Goal: Task Accomplishment & Management: Manage account settings

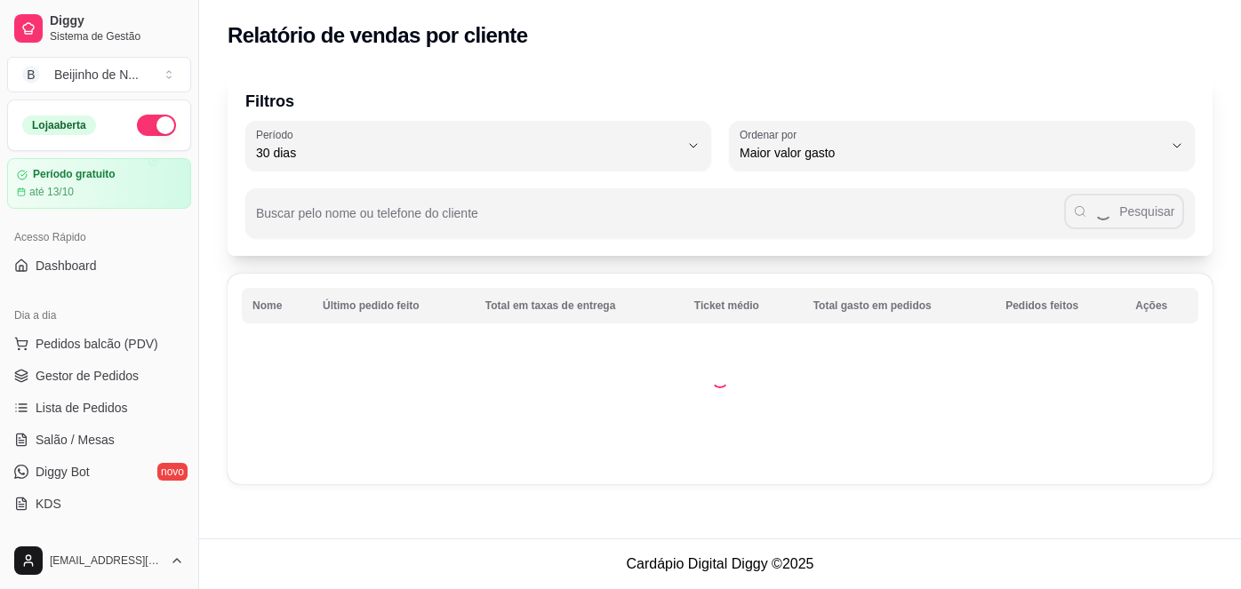
select select "30"
select select "HIGHEST_TOTAL_SPENT_WITH_ORDERS"
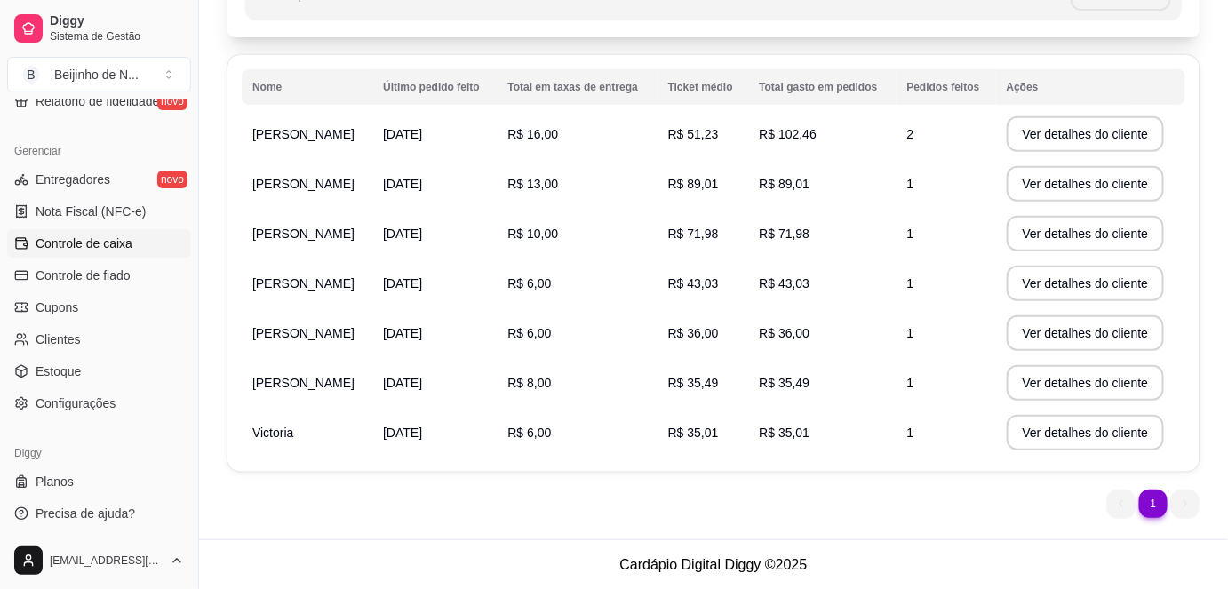
scroll to position [688, 0]
click at [82, 407] on span "Configurações" at bounding box center [76, 403] width 80 height 18
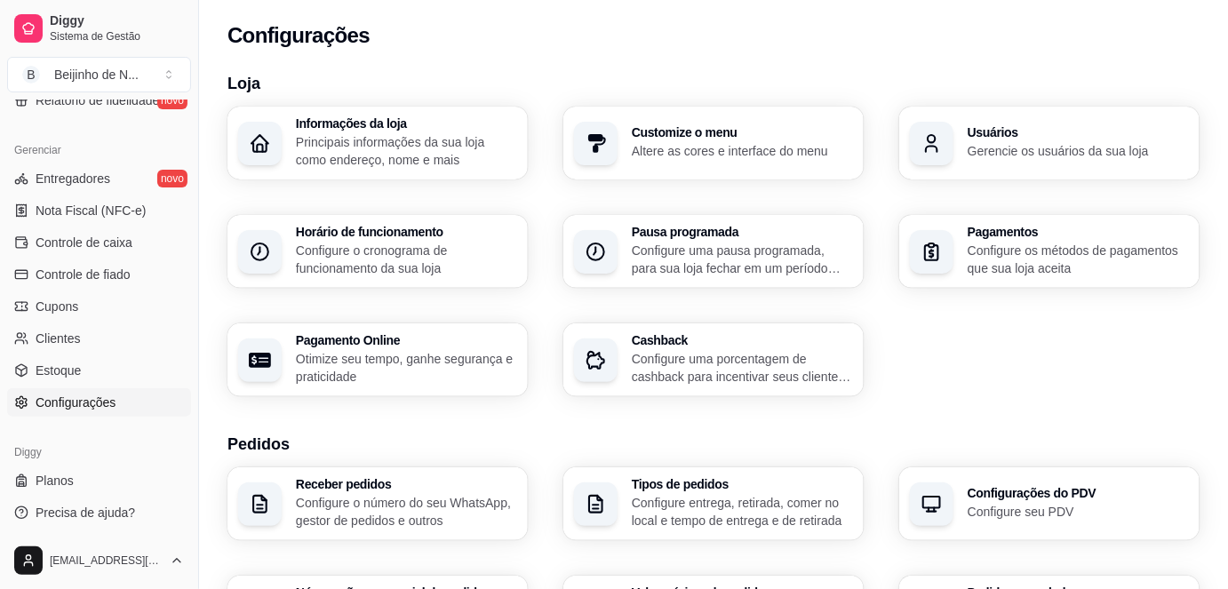
click at [352, 157] on p "Principais informações da sua loja como endereço, nome e mais" at bounding box center [406, 151] width 221 height 36
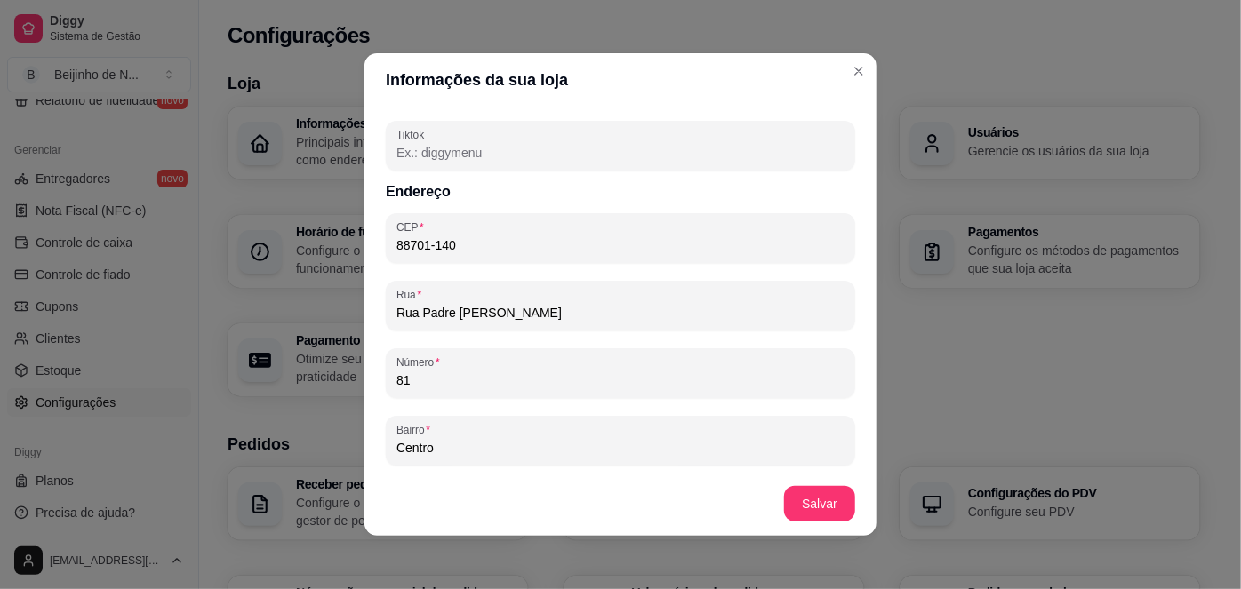
scroll to position [939, 0]
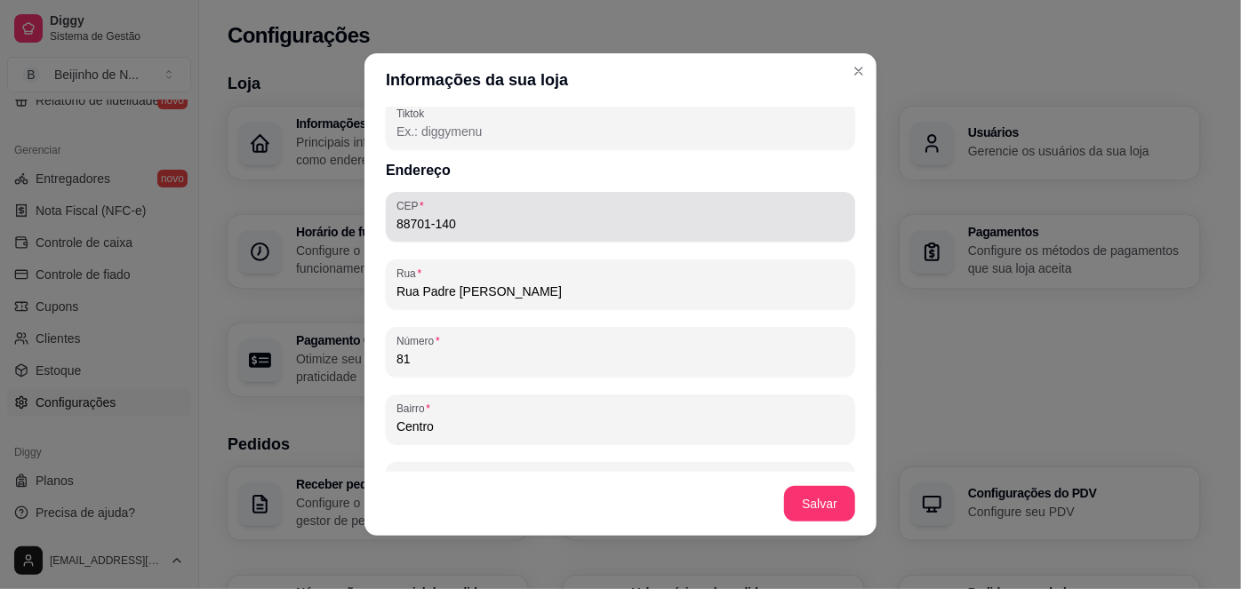
click at [476, 212] on div "88701-140" at bounding box center [620, 217] width 448 height 36
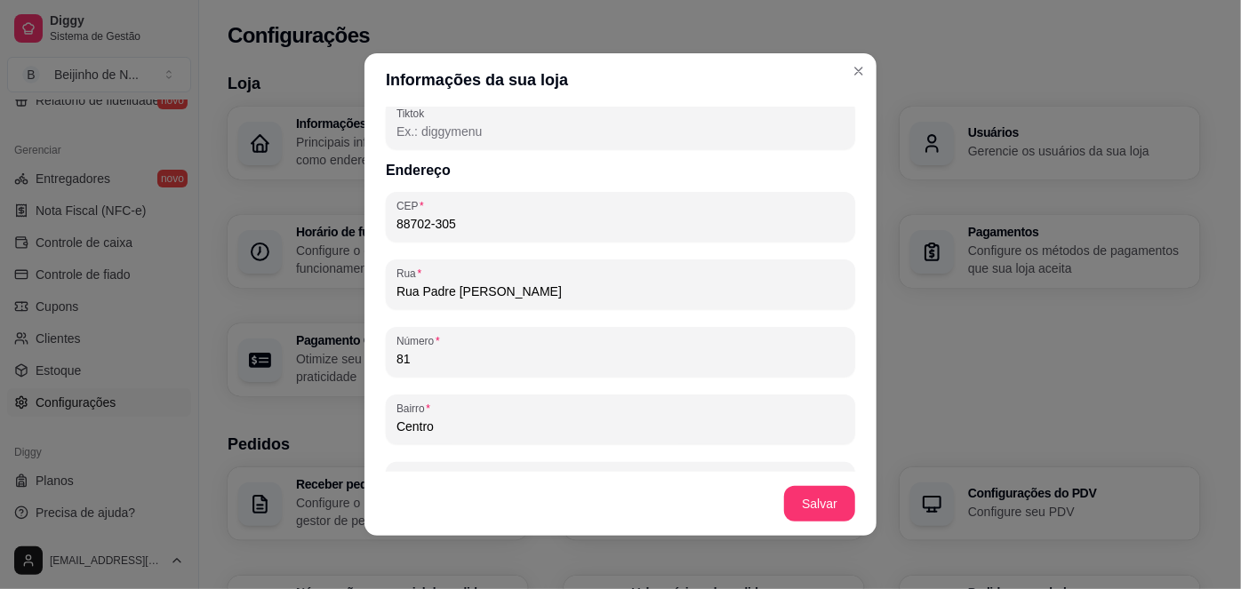
type input "88702-305"
type input "Rua dos Ferroviários"
type input "Oficinas"
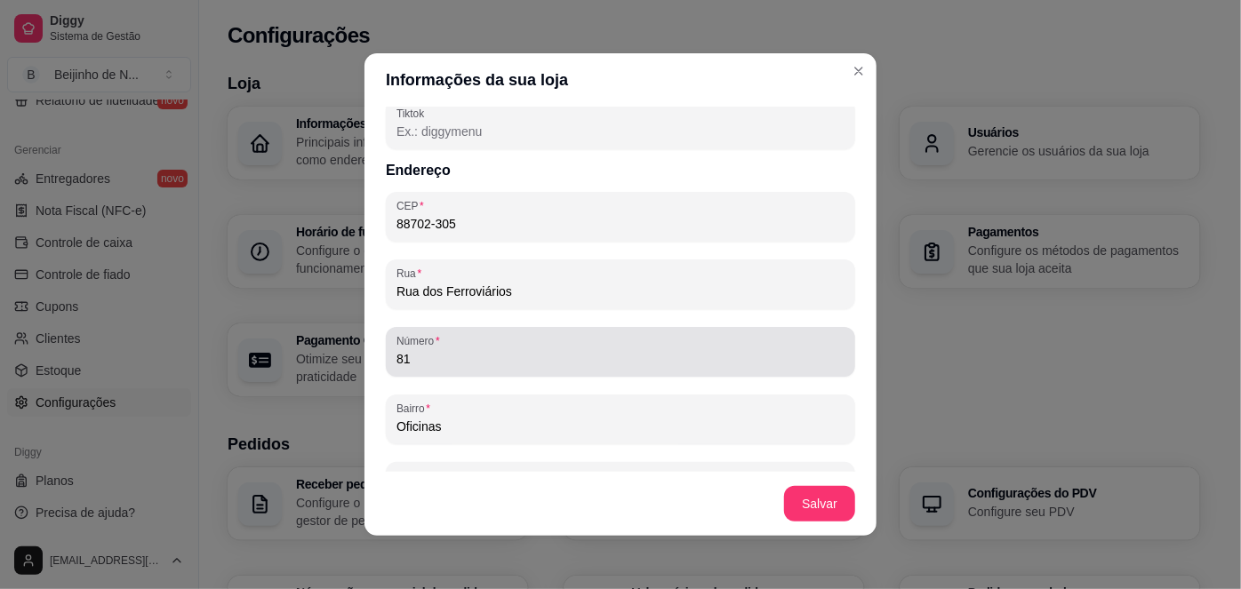
click at [473, 348] on div "81" at bounding box center [620, 352] width 448 height 36
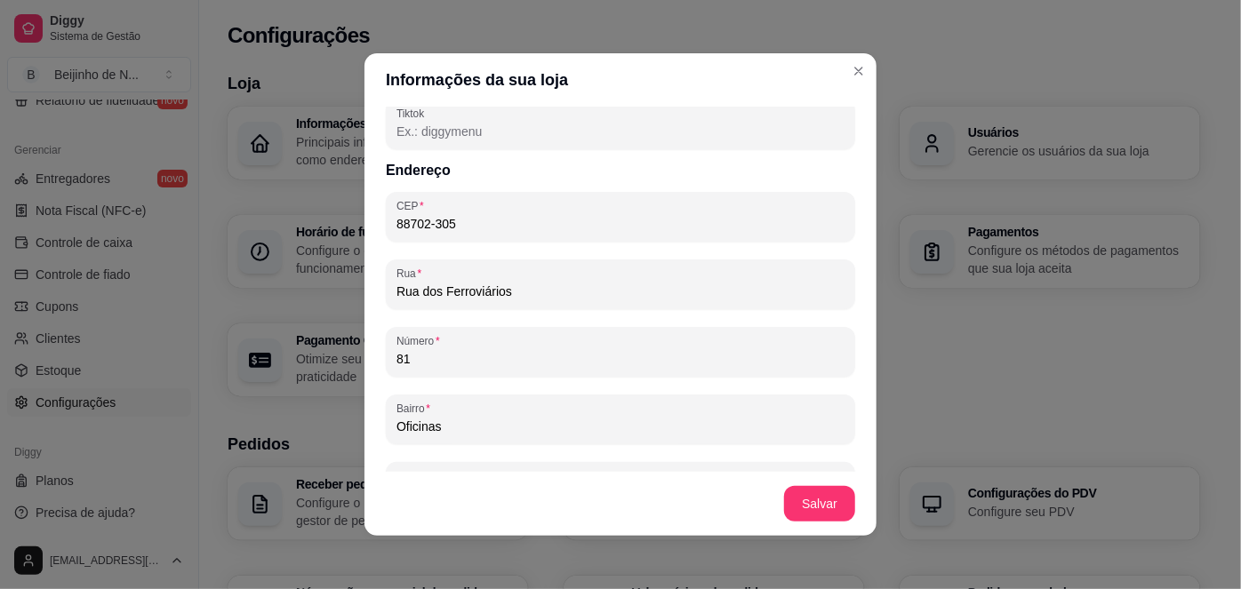
type input "8"
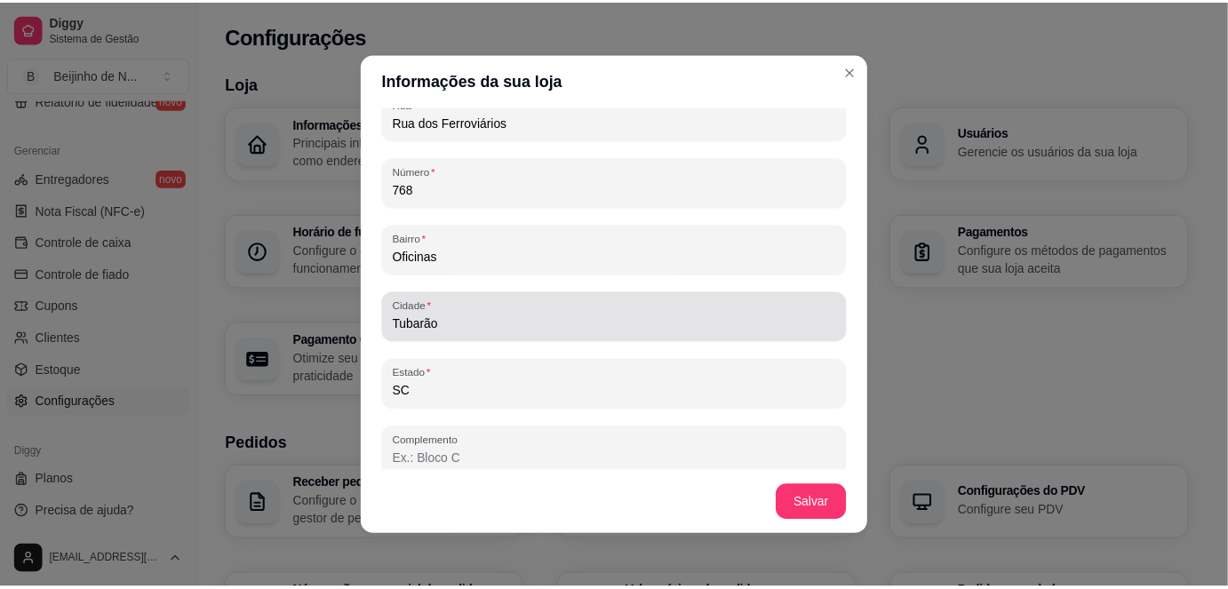
scroll to position [1119, 0]
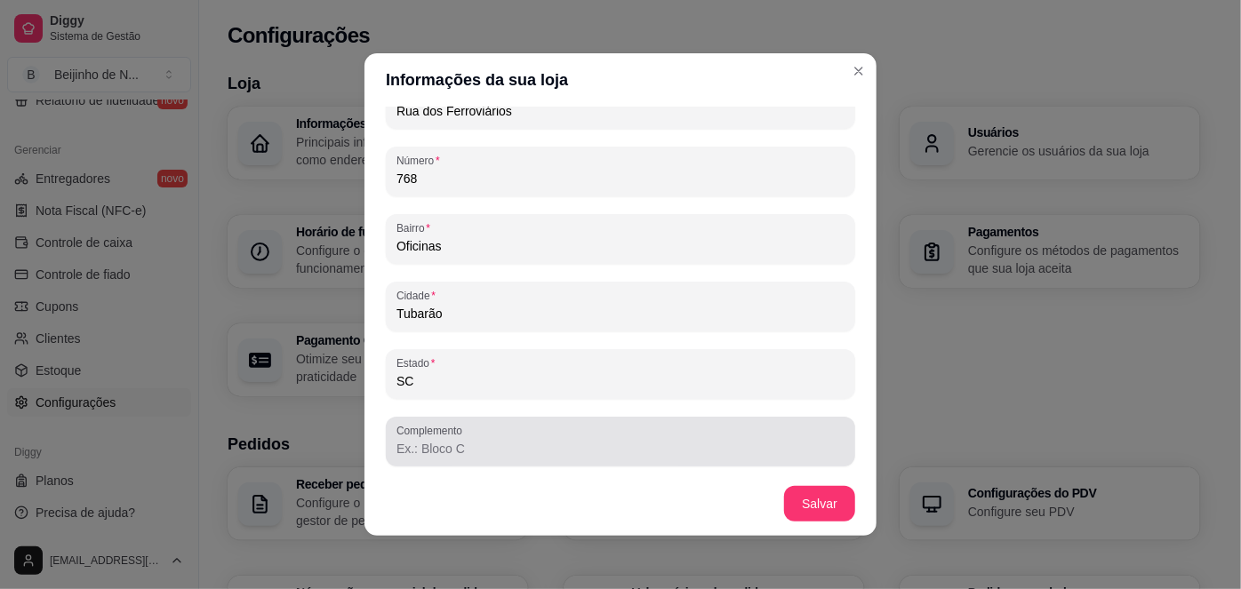
type input "768"
click at [431, 452] on input "Complemento" at bounding box center [620, 449] width 448 height 18
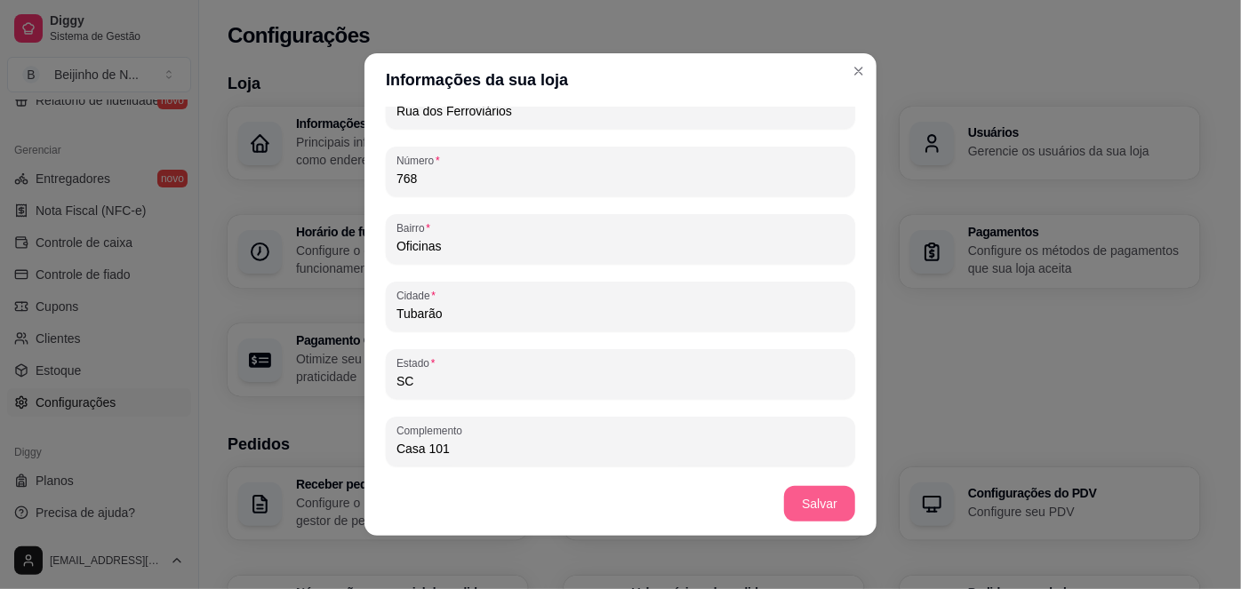
type input "Casa 101"
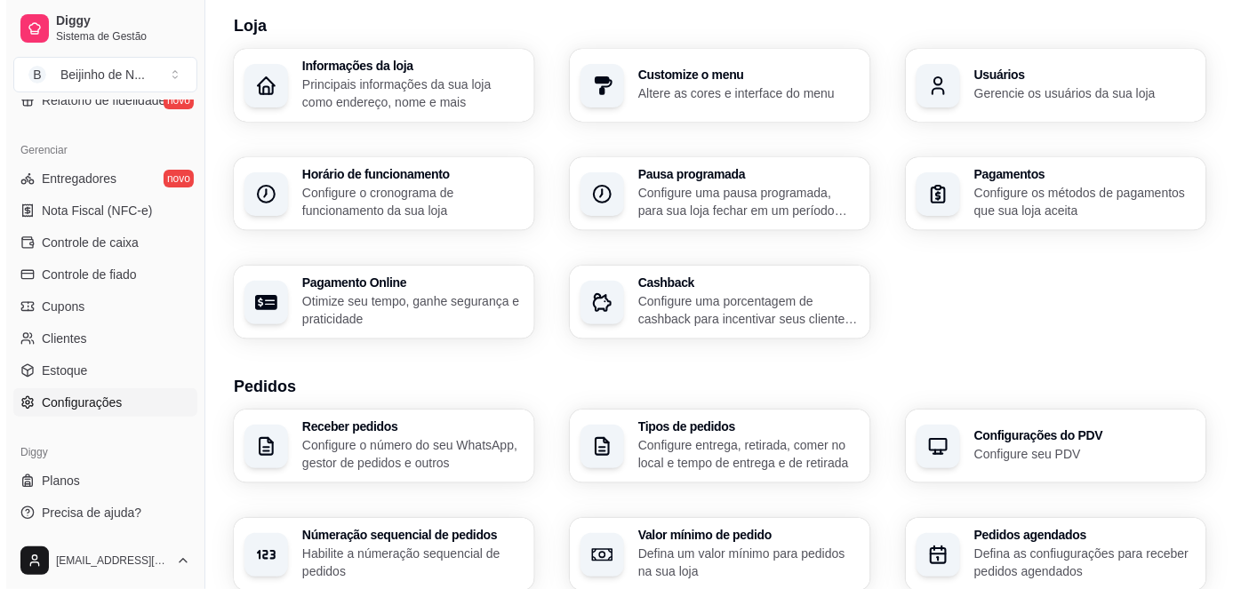
scroll to position [85, 0]
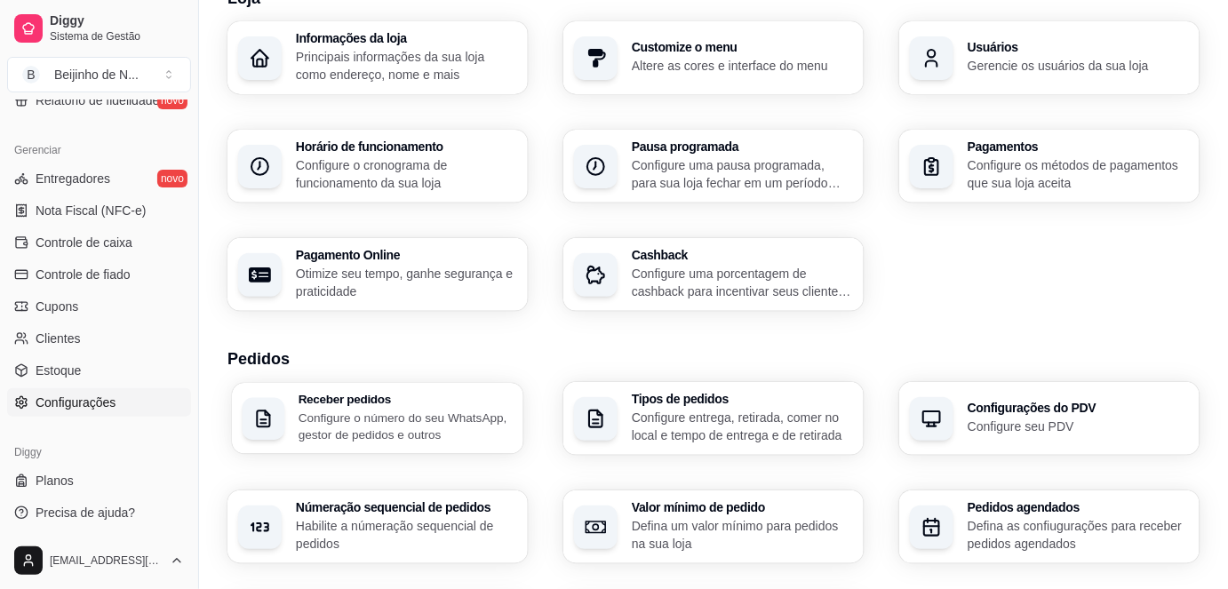
click at [396, 427] on p "Configure o número do seu WhatsApp, gestor de pedidos e outros" at bounding box center [406, 426] width 215 height 35
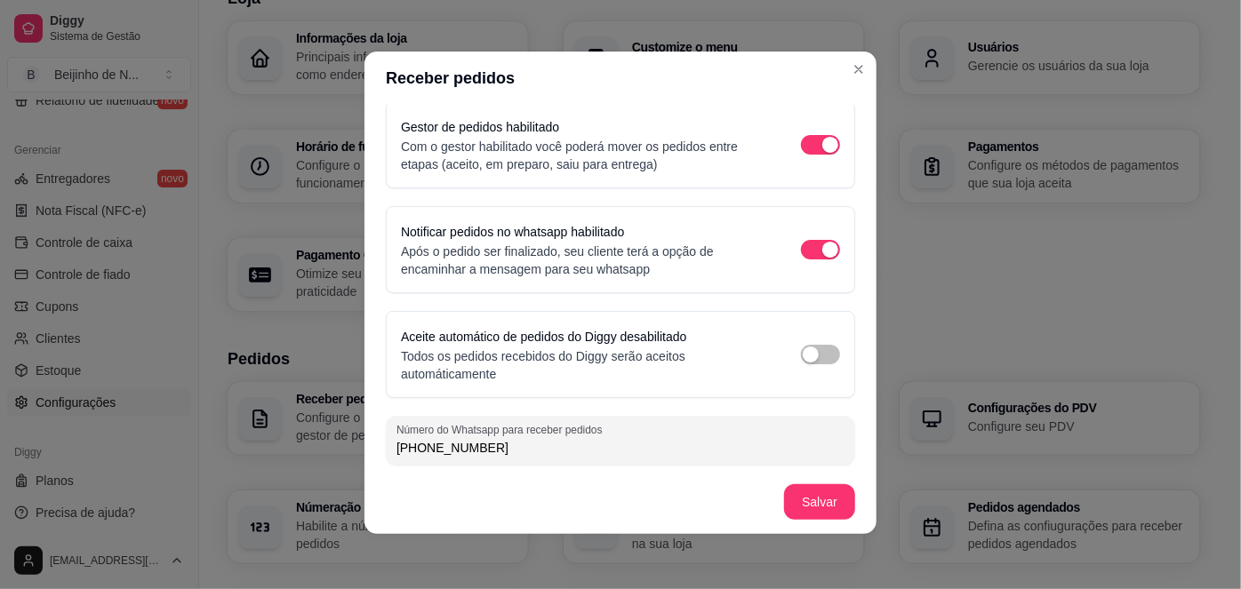
scroll to position [4, 0]
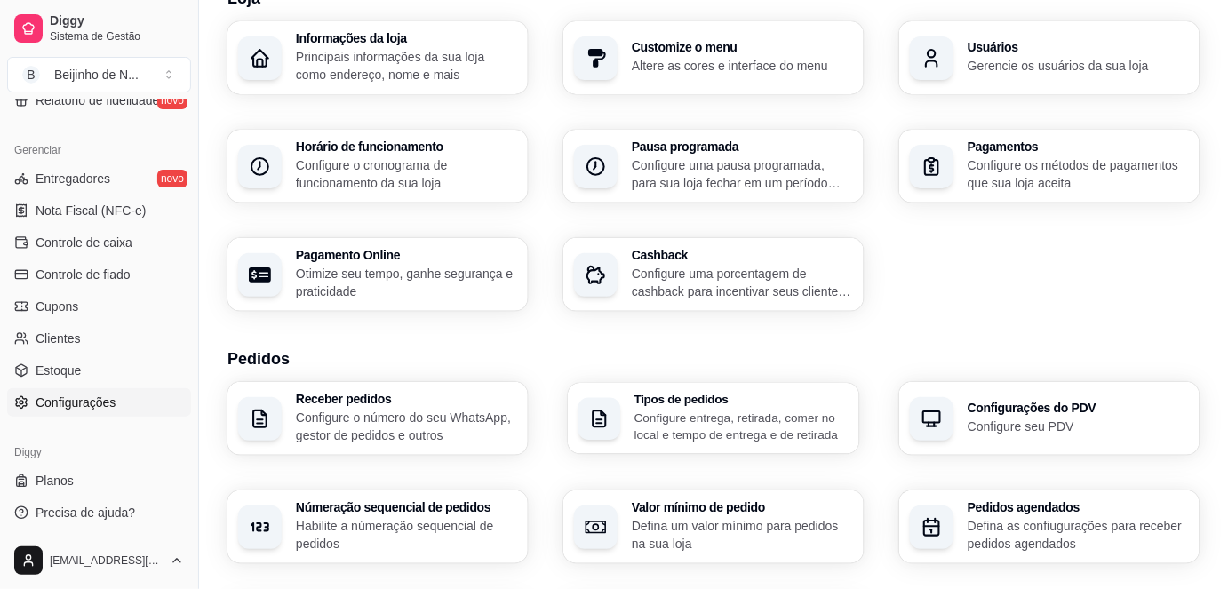
click at [784, 434] on p "Configure entrega, retirada, comer no local e tempo de entrega e de retirada" at bounding box center [742, 426] width 215 height 35
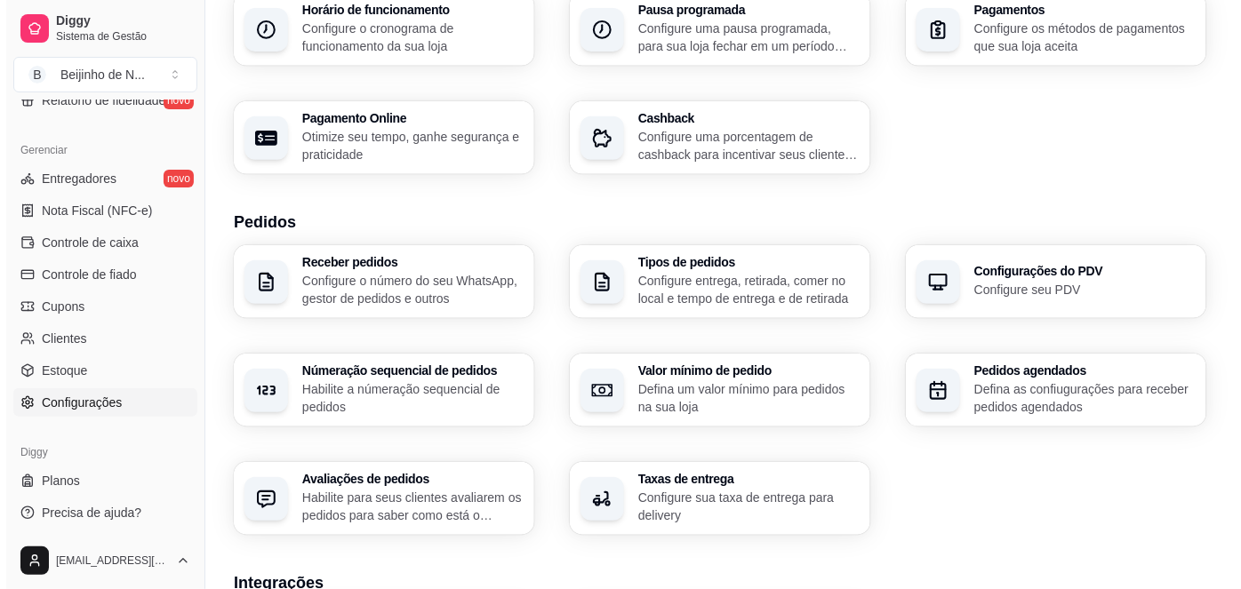
scroll to position [282, 0]
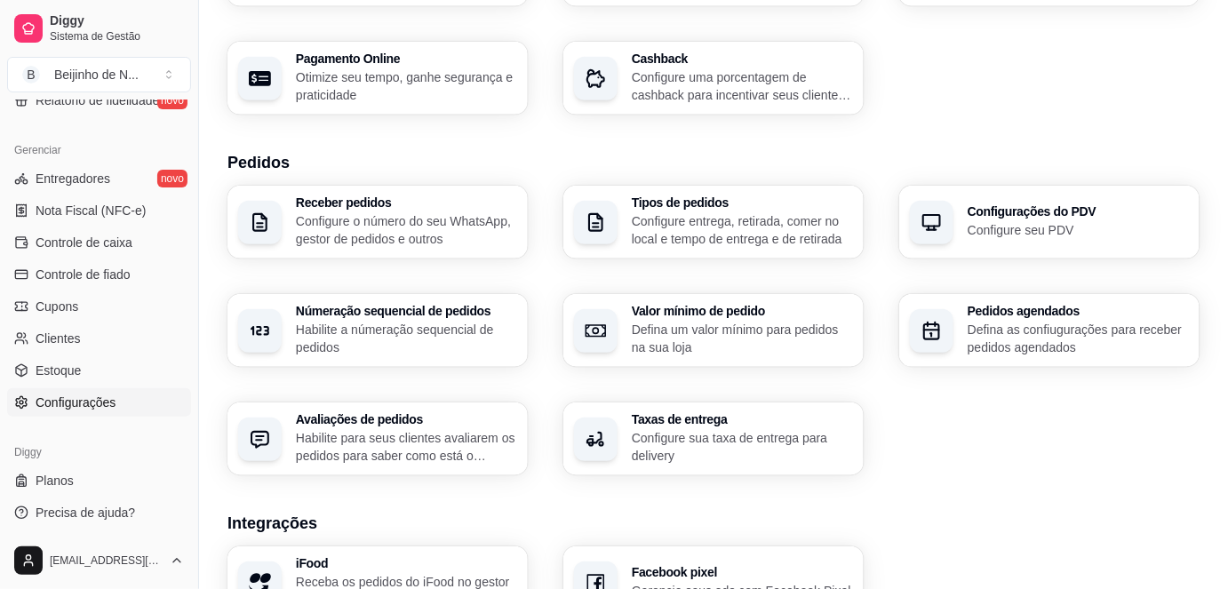
click at [1008, 322] on p "Defina as confiugurações para receber pedidos agendados" at bounding box center [1078, 339] width 221 height 36
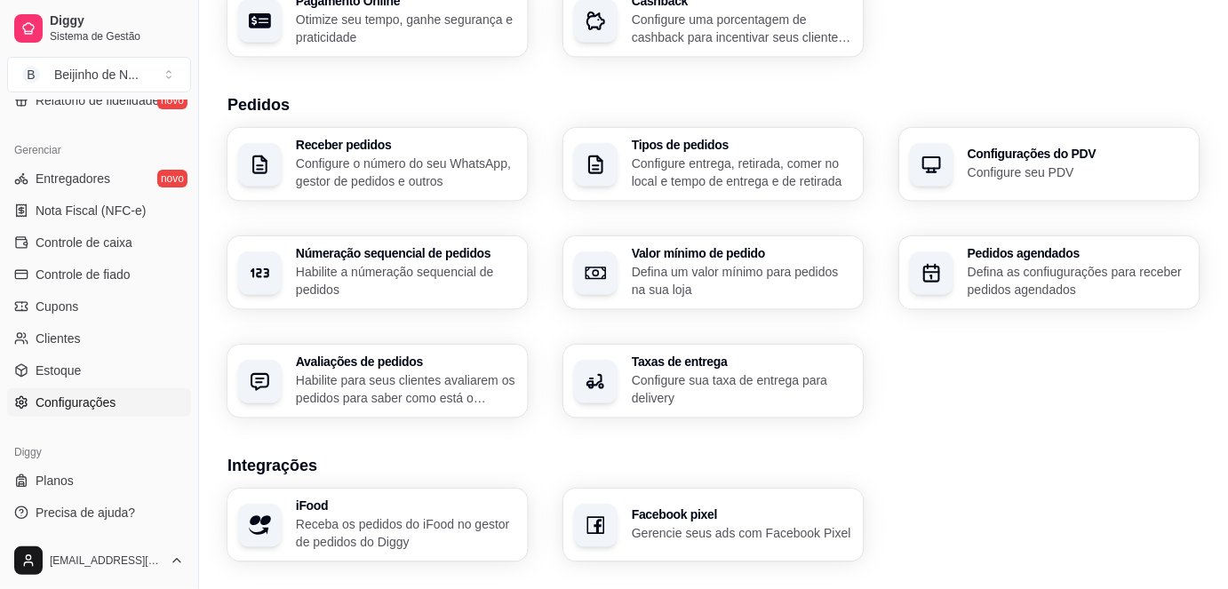
scroll to position [371, 0]
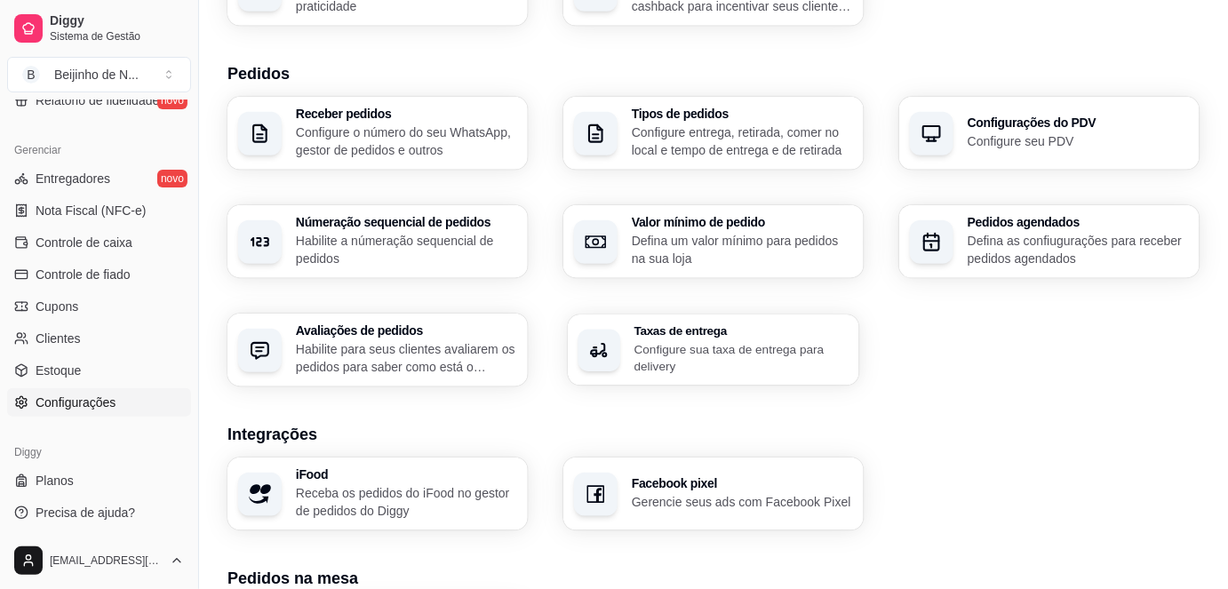
click at [756, 365] on p "Configure sua taxa de entrega para delivery" at bounding box center [742, 357] width 215 height 35
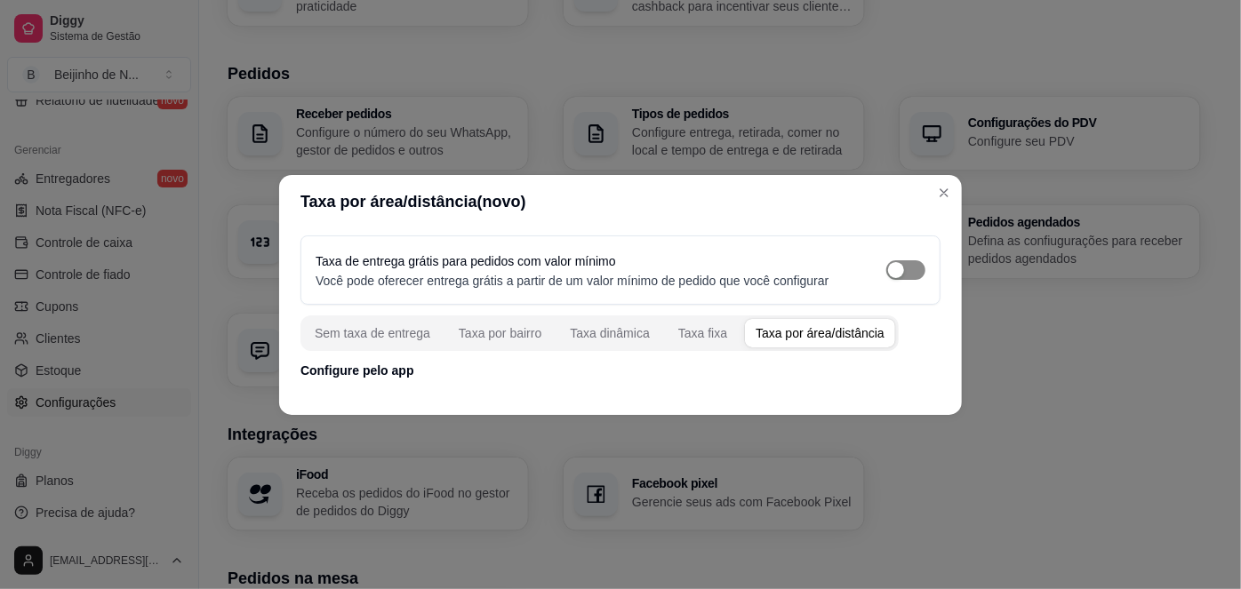
click at [904, 268] on button "button" at bounding box center [905, 270] width 39 height 20
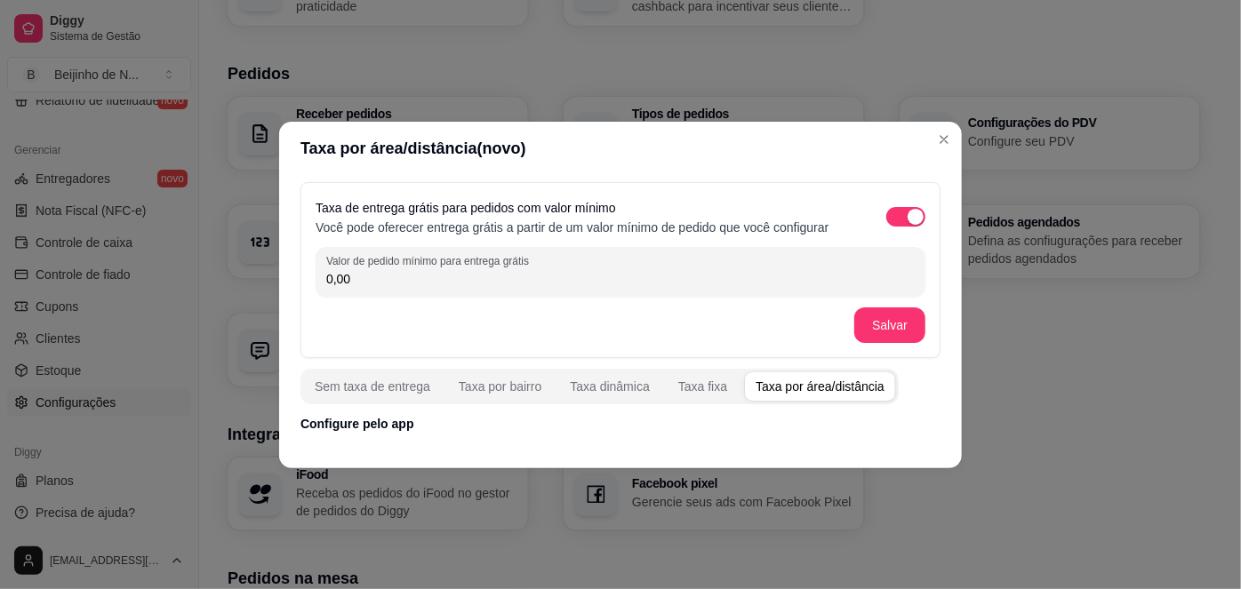
click at [838, 271] on input "0,00" at bounding box center [620, 279] width 588 height 18
type input "25,00"
click at [914, 322] on button "Salvar" at bounding box center [889, 325] width 69 height 35
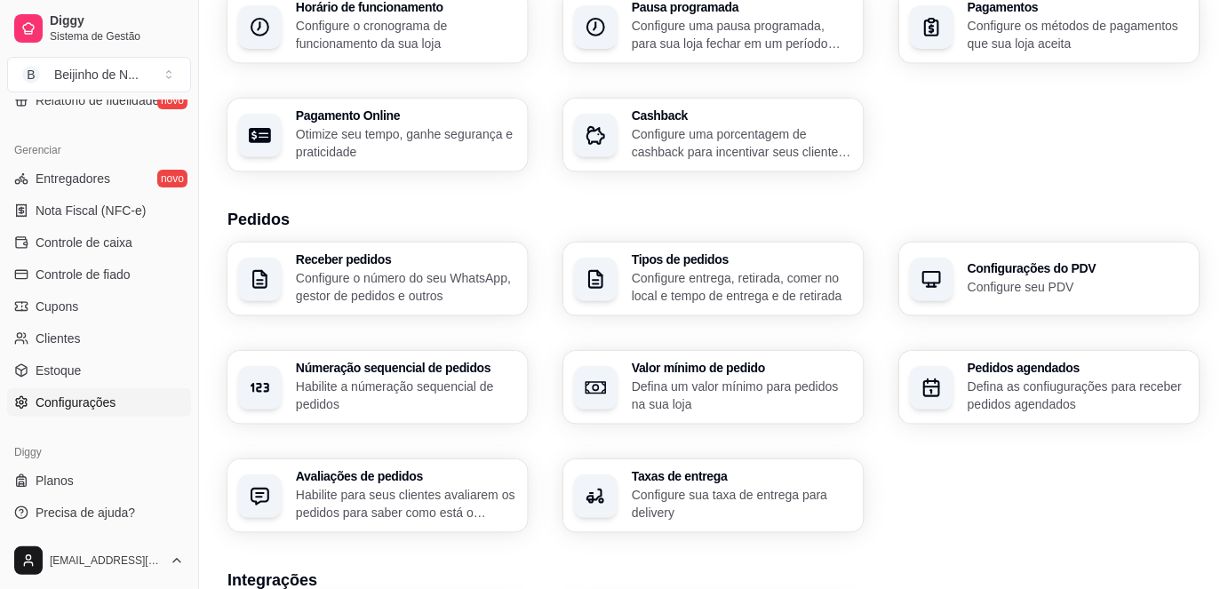
scroll to position [225, 0]
click at [446, 401] on p "Habilite a númeração sequencial de pedidos" at bounding box center [406, 396] width 221 height 36
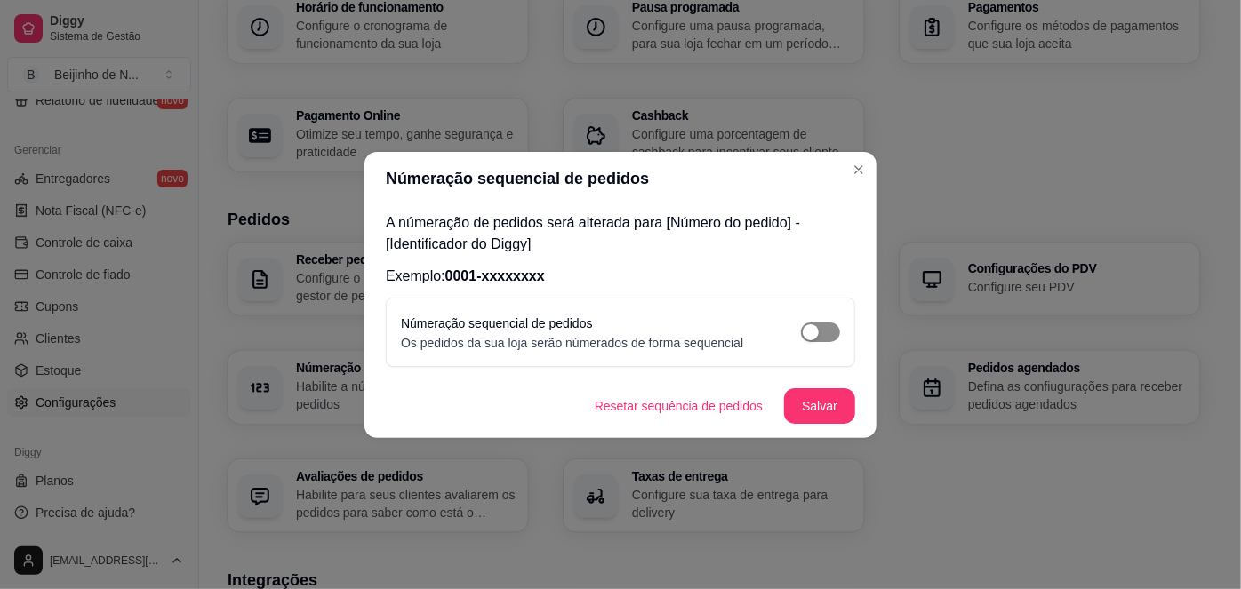
click at [832, 332] on span "button" at bounding box center [820, 333] width 39 height 20
click at [820, 399] on button "Salvar" at bounding box center [819, 405] width 69 height 35
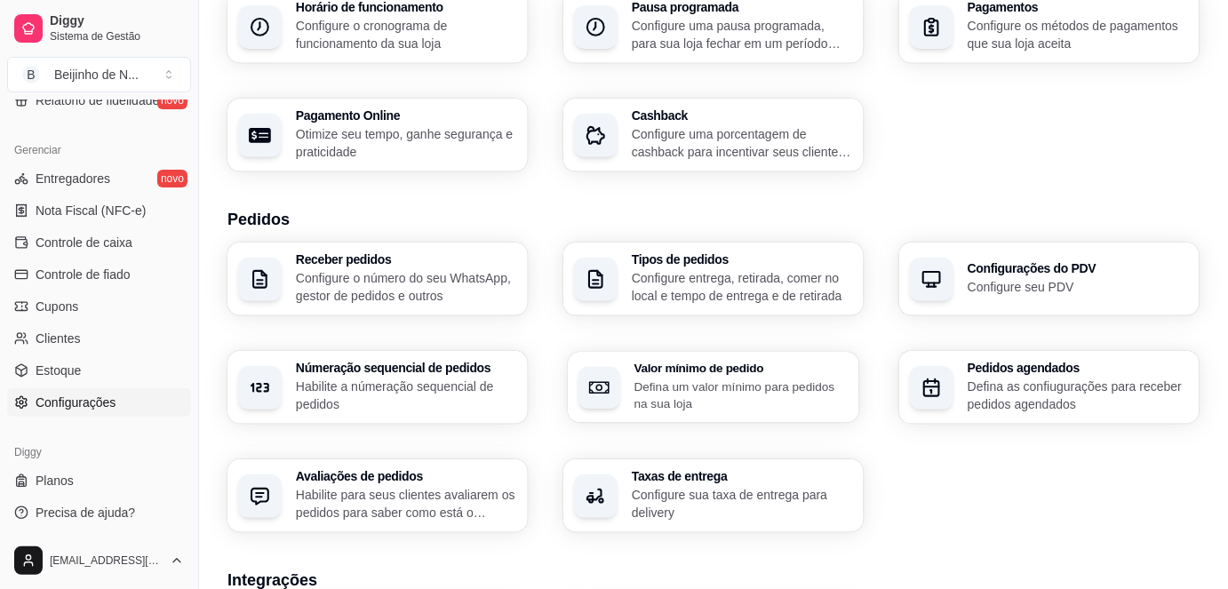
click at [756, 363] on h3 "Valor mínimo de pedido" at bounding box center [742, 369] width 215 height 12
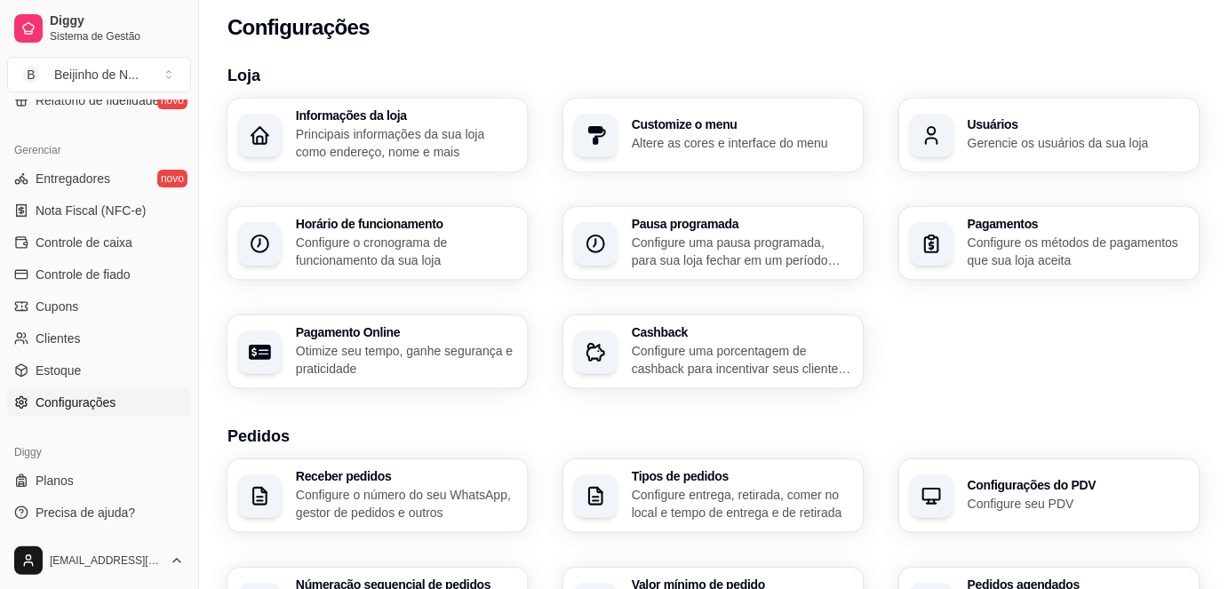
scroll to position [0, 0]
